Goal: Task Accomplishment & Management: Manage account settings

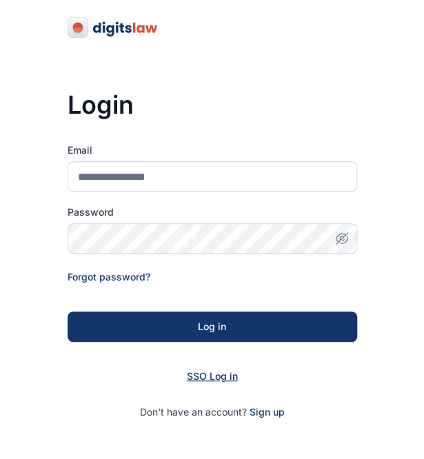
click at [208, 373] on span "SSO Log in" at bounding box center [212, 376] width 51 height 12
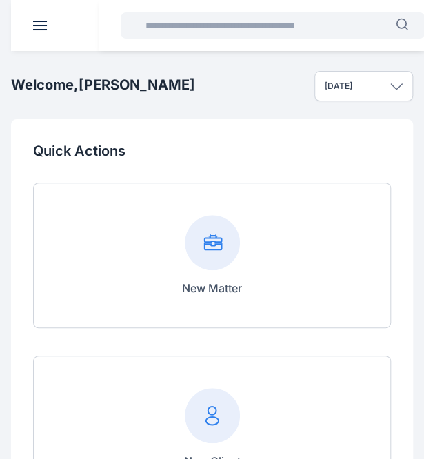
click at [201, 27] on input "text" at bounding box center [266, 26] width 258 height 28
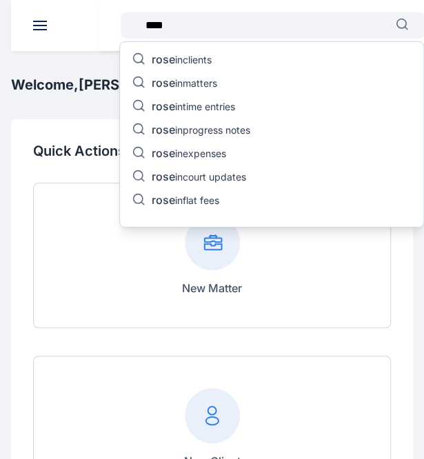
type input "****"
click at [207, 55] on p "rose in clients" at bounding box center [182, 60] width 60 height 17
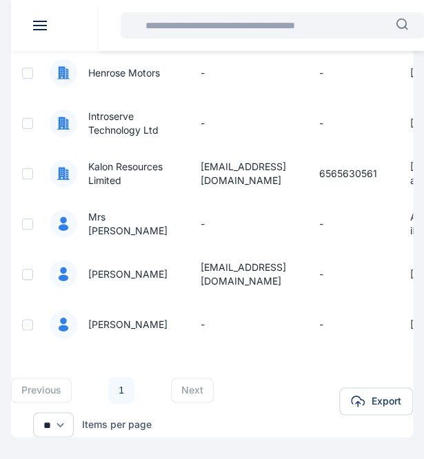
scroll to position [284, 0]
click at [123, 210] on span "Mrs Roseline Aitonje" at bounding box center [122, 224] width 90 height 28
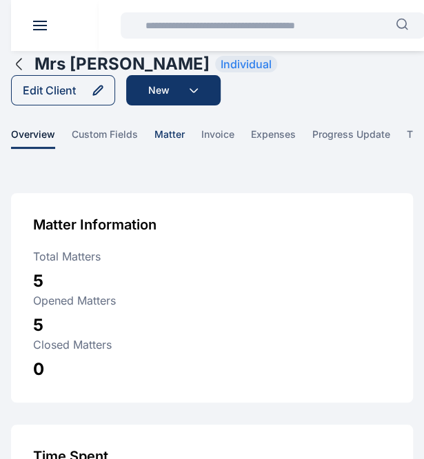
click at [170, 138] on span "matter" at bounding box center [169, 137] width 30 height 21
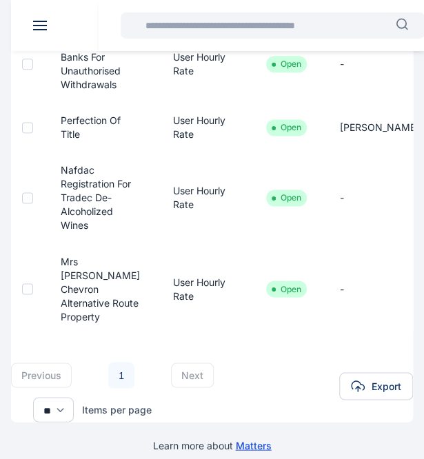
click at [91, 318] on span "Mrs Aitonje Chevron Alternative Route Property" at bounding box center [95, 288] width 90 height 69
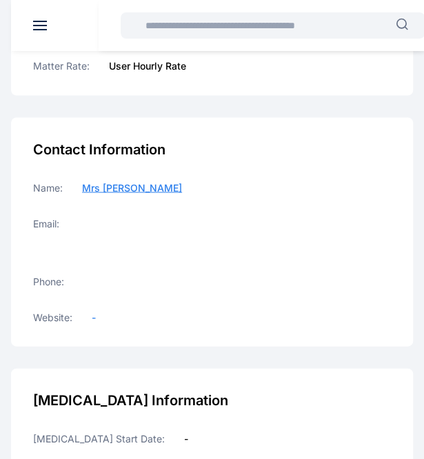
scroll to position [527, 0]
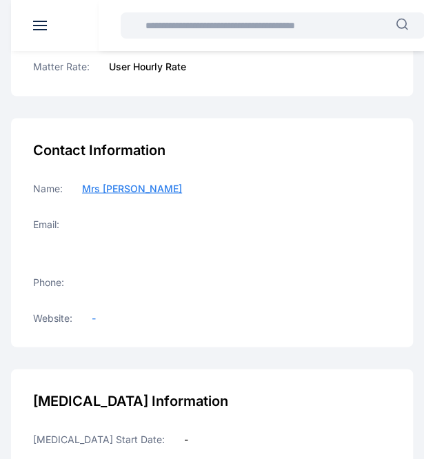
click at [110, 182] on span "Mrs Roseline Aitonje" at bounding box center [132, 188] width 100 height 12
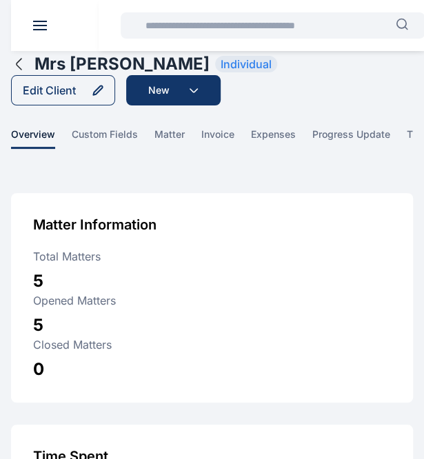
click at [63, 322] on div "Opened Matters 5" at bounding box center [212, 314] width 358 height 44
click at [101, 134] on span "custom fields" at bounding box center [105, 137] width 66 height 21
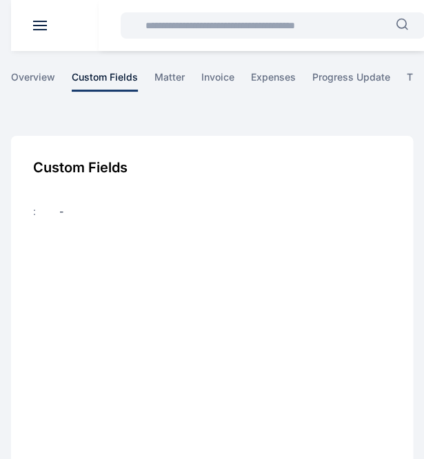
scroll to position [55, 0]
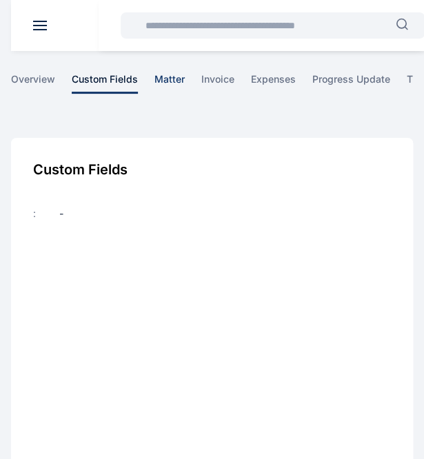
click at [172, 75] on span "matter" at bounding box center [169, 82] width 30 height 21
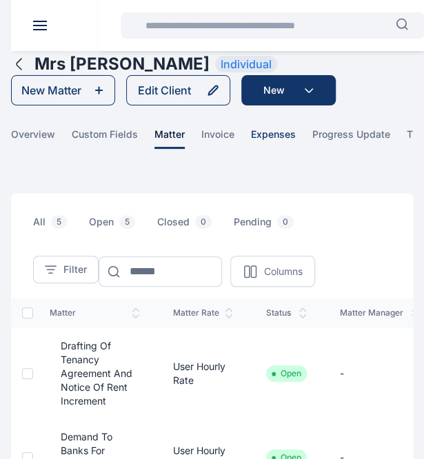
click at [266, 129] on span "expenses" at bounding box center [273, 137] width 45 height 21
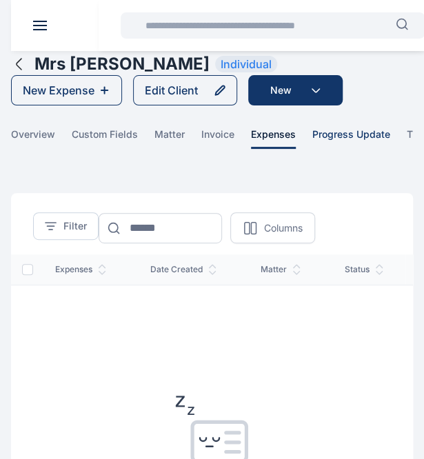
click at [338, 132] on span "progress update" at bounding box center [351, 137] width 78 height 21
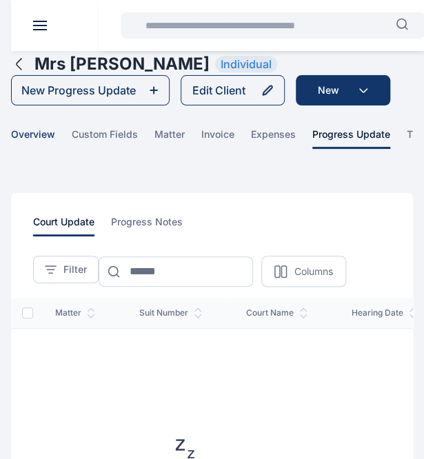
click at [36, 132] on span "overview" at bounding box center [33, 137] width 44 height 21
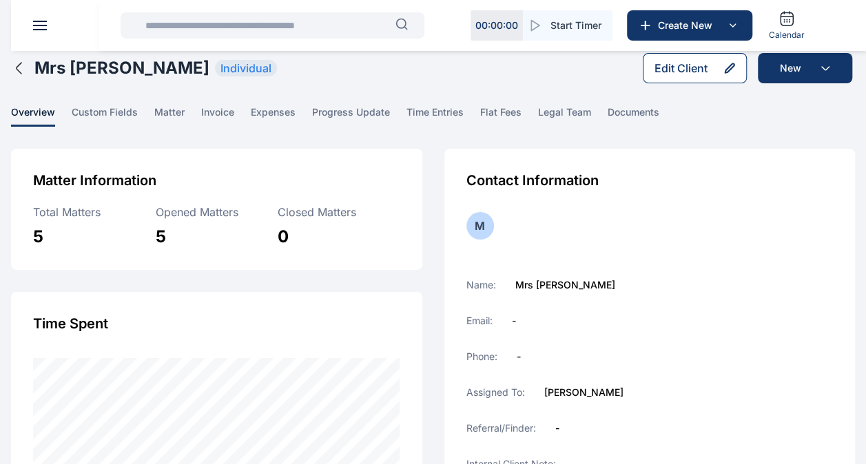
click at [433, 67] on div "Edit Client" at bounding box center [681, 68] width 53 height 17
